Goal: Information Seeking & Learning: Compare options

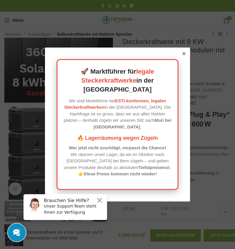
scroll to position [651, 0]
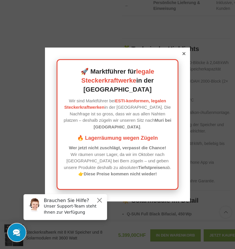
click at [184, 55] on icon at bounding box center [183, 53] width 3 height 3
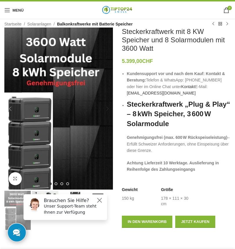
scroll to position [0, 0]
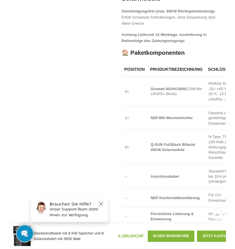
scroll to position [435, 0]
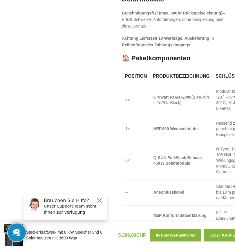
click at [175, 126] on td "NEP 800 Wechselrichter" at bounding box center [180, 129] width 63 height 26
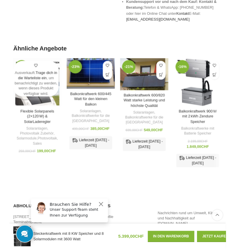
scroll to position [0, 58]
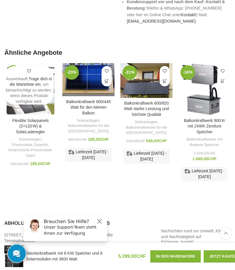
click at [199, 91] on img "Balkonkraftwerk 900 W mit 2 kWh Zendure Speicher" at bounding box center [204, 89] width 52 height 52
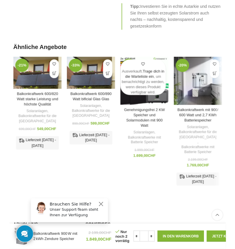
scroll to position [1541, 0]
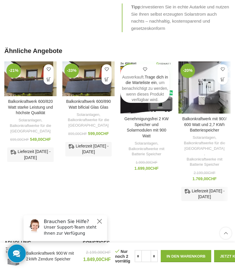
click at [202, 116] on link "Balkonkraftwerk mit 900/ 600 Watt und 2,7 KWh Batteriespeicher" at bounding box center [204, 124] width 44 height 16
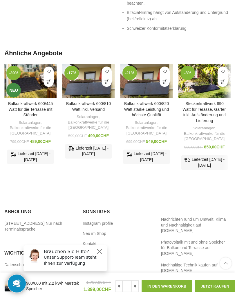
scroll to position [0, 58]
click at [205, 101] on link "Steckerkraftwerk 890 Watt für Terasse, Garten inkl. Aufständerung und Lieferung" at bounding box center [204, 112] width 44 height 22
